Goal: Information Seeking & Learning: Learn about a topic

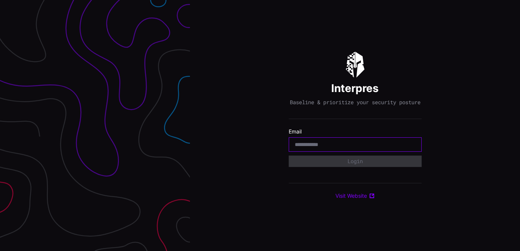
click at [319, 145] on input "email" at bounding box center [355, 144] width 121 height 7
type input "**********"
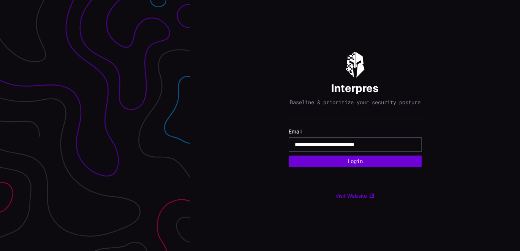
click at [333, 164] on button "Login" at bounding box center [354, 160] width 133 height 11
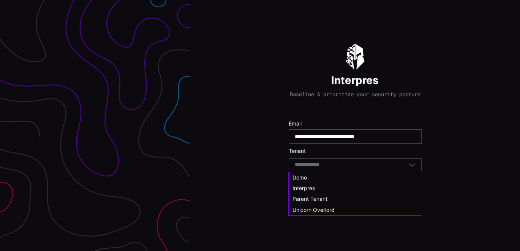
click at [330, 168] on input at bounding box center [314, 164] width 39 height 6
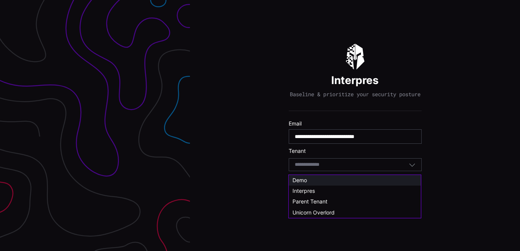
click at [313, 176] on div "Demo" at bounding box center [354, 179] width 124 height 7
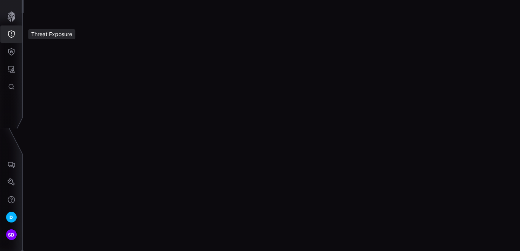
click at [13, 33] on icon "Threat Exposure" at bounding box center [12, 34] width 8 height 8
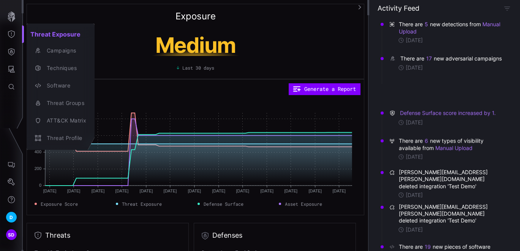
click at [13, 52] on div at bounding box center [260, 125] width 520 height 251
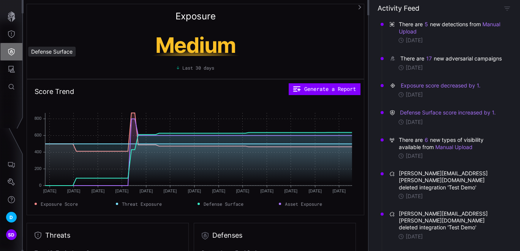
click at [8, 49] on icon "Defense Surface" at bounding box center [11, 51] width 6 height 7
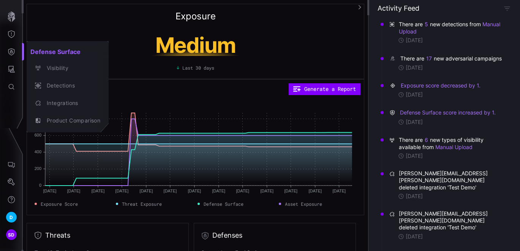
click at [14, 68] on div at bounding box center [260, 125] width 520 height 251
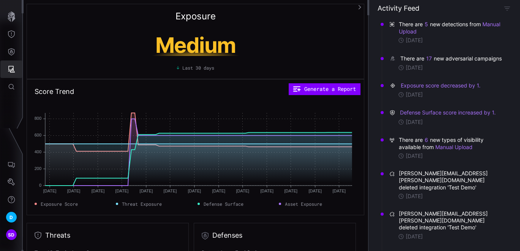
click at [11, 67] on icon "Attack Surface" at bounding box center [12, 69] width 8 height 8
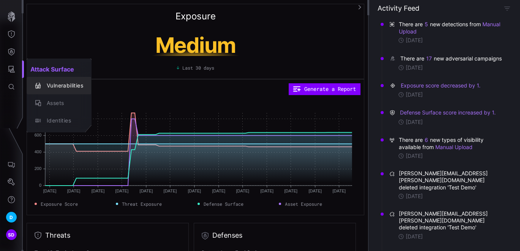
click at [60, 84] on div "Vulnerabilities" at bounding box center [63, 85] width 40 height 9
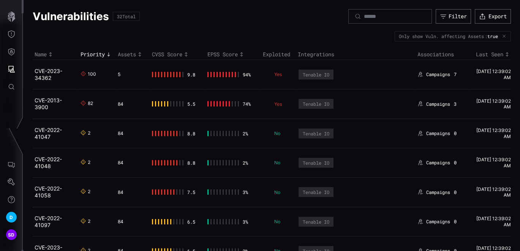
click at [41, 70] on link "CVE-2023-34362" at bounding box center [49, 74] width 28 height 13
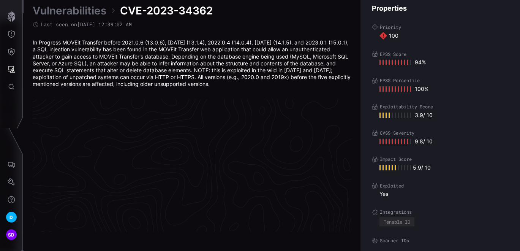
scroll to position [1645, 413]
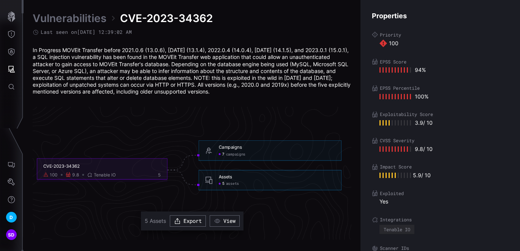
click at [221, 216] on button "View" at bounding box center [225, 220] width 30 height 11
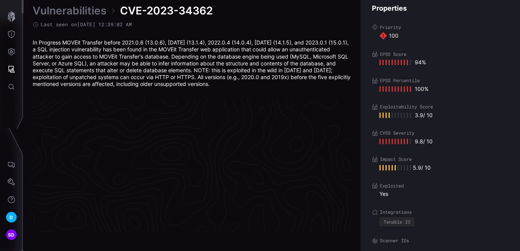
scroll to position [1645, 413]
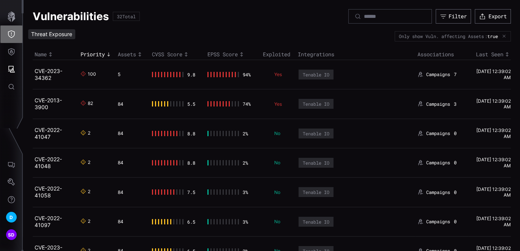
click at [10, 32] on icon "Threat Exposure" at bounding box center [12, 34] width 8 height 8
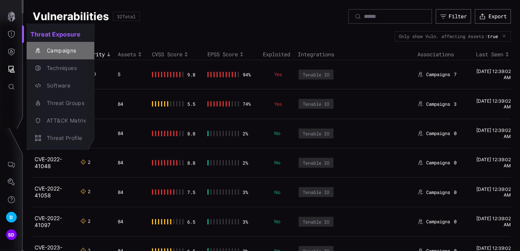
click at [60, 50] on div "Campaigns" at bounding box center [64, 50] width 43 height 9
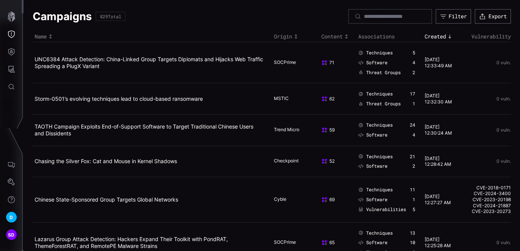
click at [376, 208] on span "Vulnerabilities" at bounding box center [386, 209] width 40 height 6
click at [11, 50] on icon "Defense Surface" at bounding box center [12, 52] width 8 height 8
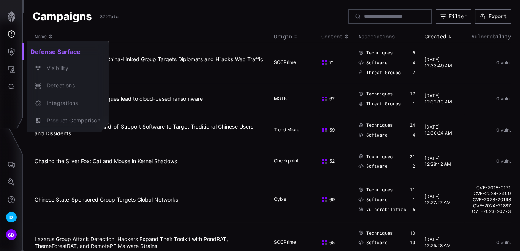
click at [8, 67] on div at bounding box center [260, 125] width 520 height 251
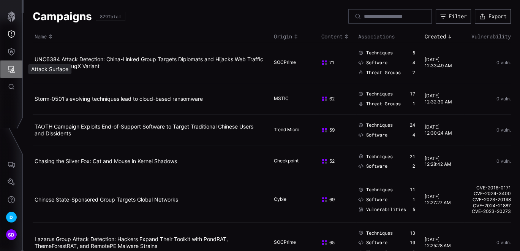
click at [7, 66] on button "Attack Surface" at bounding box center [11, 68] width 22 height 17
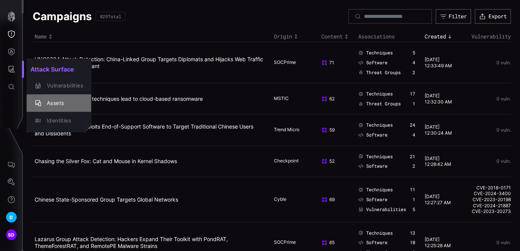
click at [58, 98] on div "Assets" at bounding box center [63, 102] width 40 height 9
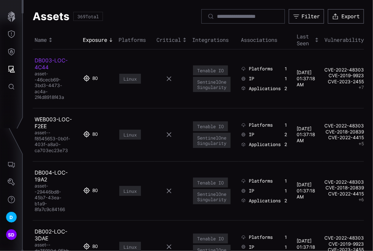
click at [41, 58] on link "DB003-LOC-4C44" at bounding box center [51, 63] width 33 height 13
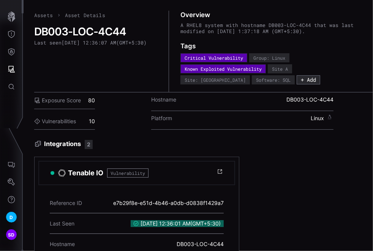
click at [92, 118] on div "Vulnerabilities 10" at bounding box center [64, 121] width 61 height 17
